Goal: Transaction & Acquisition: Download file/media

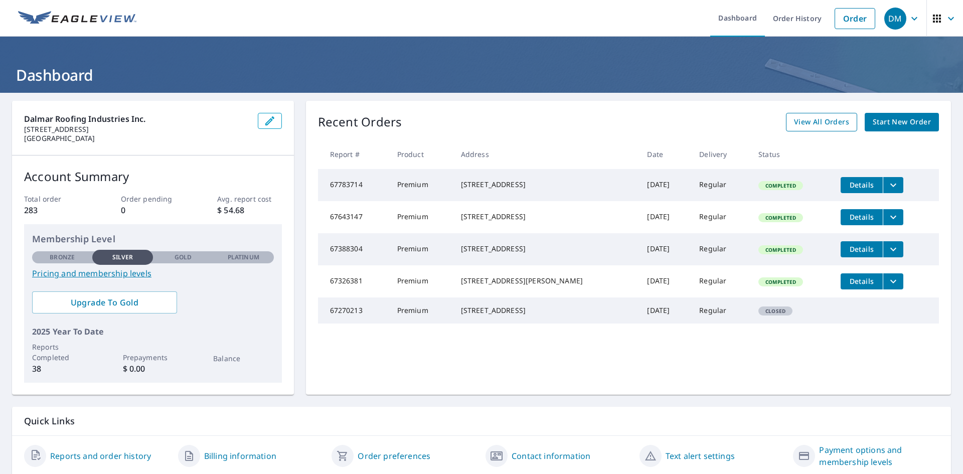
click at [796, 122] on span "View All Orders" at bounding box center [821, 122] width 55 height 13
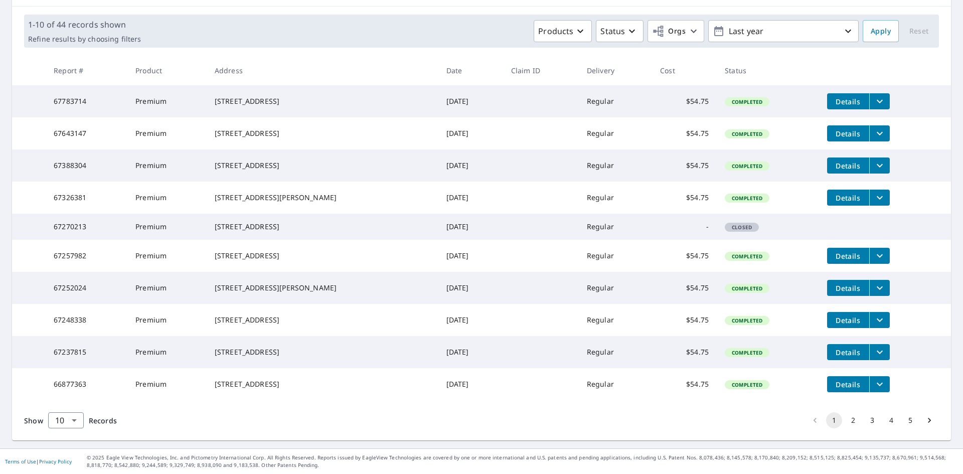
scroll to position [238, 0]
click at [845, 413] on button "2" at bounding box center [853, 420] width 16 height 16
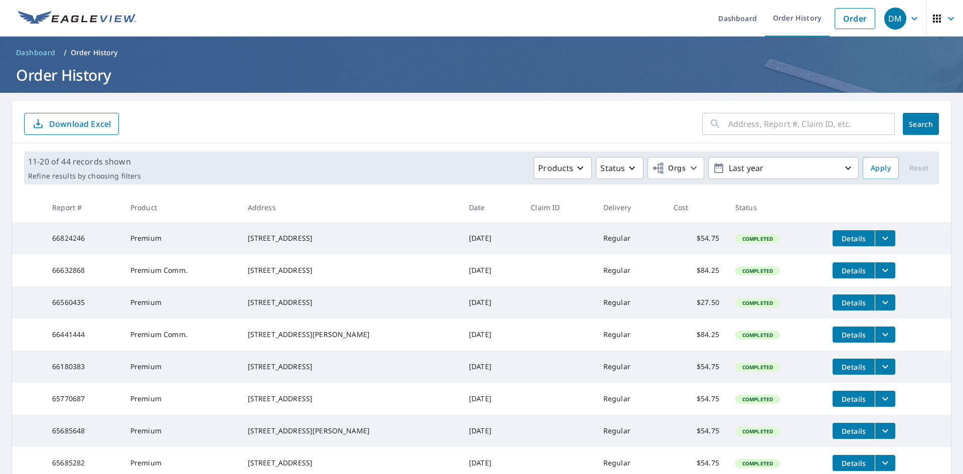
scroll to position [50, 0]
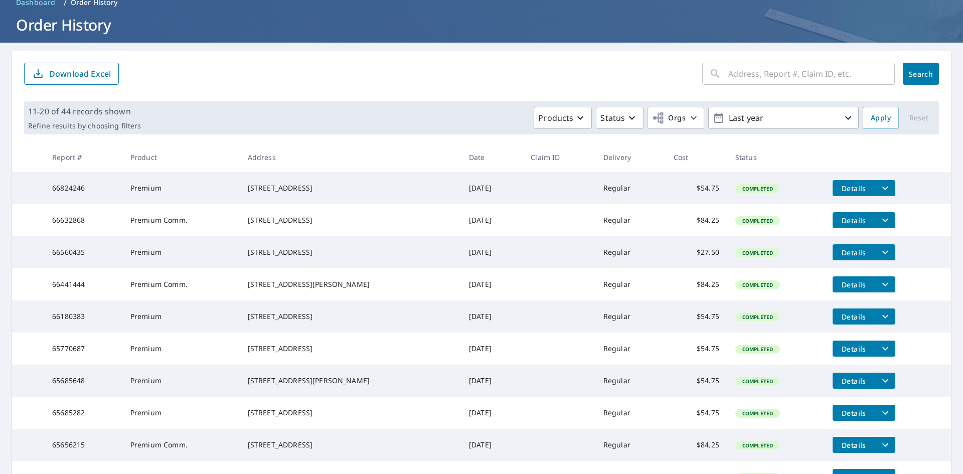
click at [858, 225] on span "Details" at bounding box center [853, 221] width 30 height 10
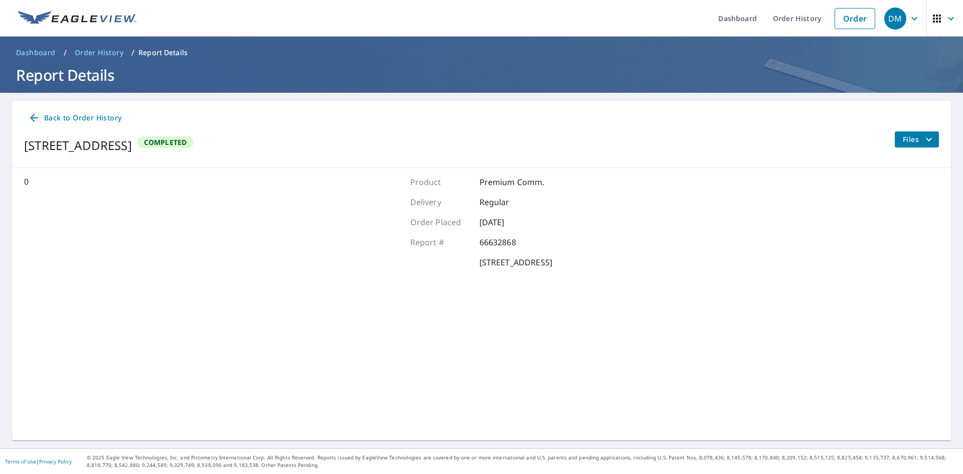
scroll to position [2, 0]
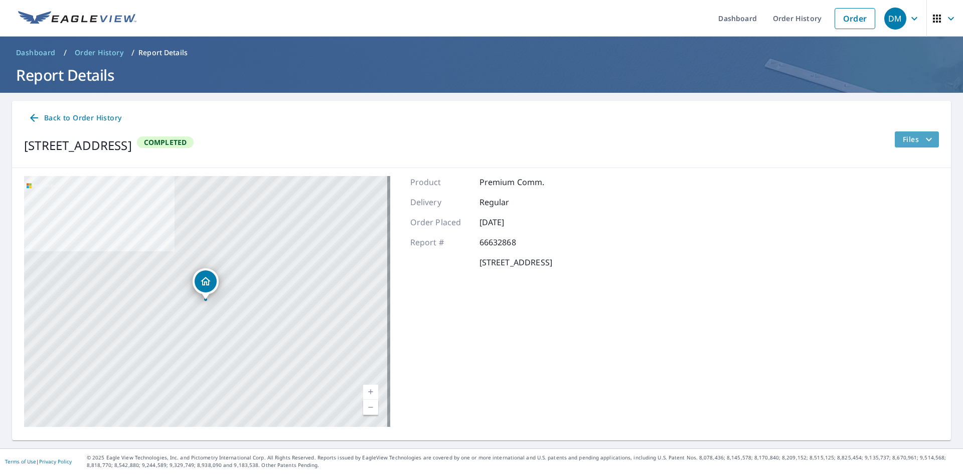
click at [902, 139] on span "Files" at bounding box center [918, 139] width 32 height 12
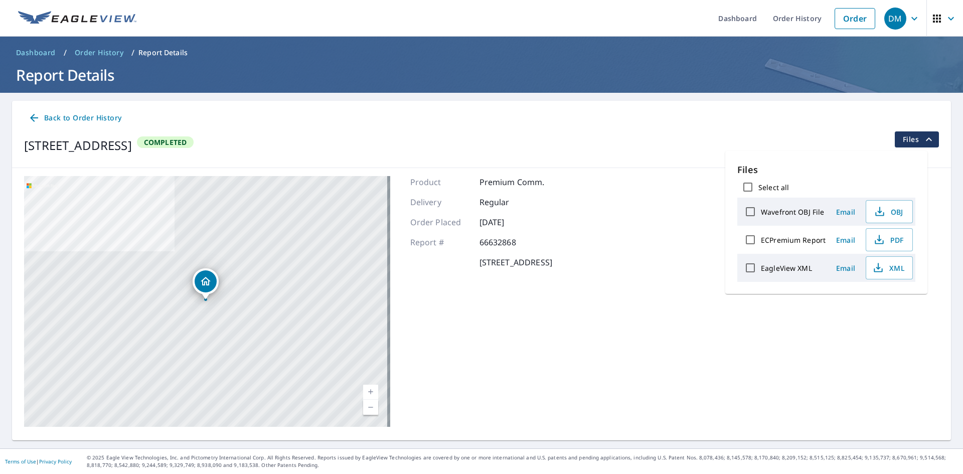
click at [751, 191] on input "Select all" at bounding box center [747, 186] width 21 height 21
checkbox input "true"
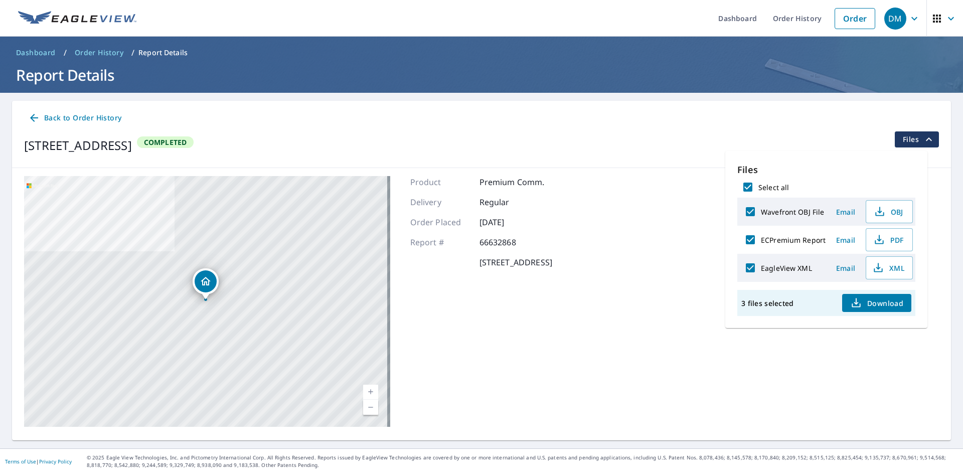
click at [885, 309] on span "Download" at bounding box center [876, 303] width 53 height 12
click at [870, 309] on span "Download" at bounding box center [876, 303] width 53 height 12
drag, startPoint x: 576, startPoint y: 332, endPoint x: 568, endPoint y: 332, distance: 7.5
click at [552, 332] on div "Product Premium Comm. Delivery Regular Order Placed [DATE] Report # 66632868 [S…" at bounding box center [481, 301] width 142 height 251
